Goal: Task Accomplishment & Management: Complete application form

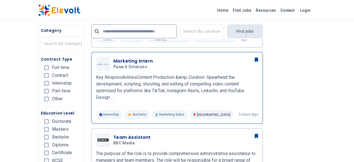
scroll to position [214, 0]
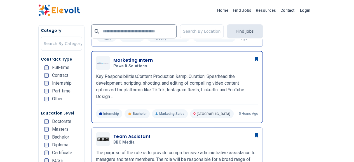
click at [116, 57] on h3 "Marketing Intern" at bounding box center [132, 60] width 39 height 7
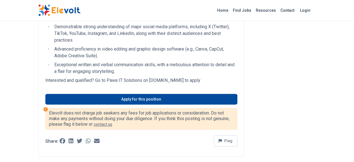
scroll to position [300, 0]
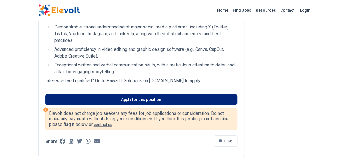
click at [140, 94] on link "Apply for this position" at bounding box center [141, 99] width 192 height 11
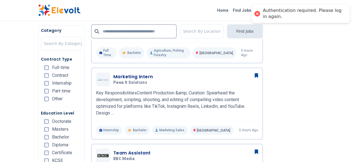
scroll to position [164, 0]
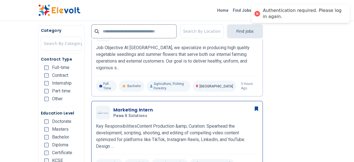
click at [113, 107] on h3 "Marketing Intern" at bounding box center [132, 110] width 39 height 7
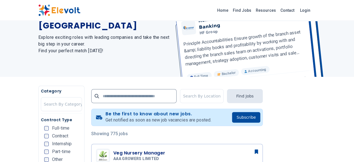
scroll to position [41, 0]
